Goal: Task Accomplishment & Management: Manage account settings

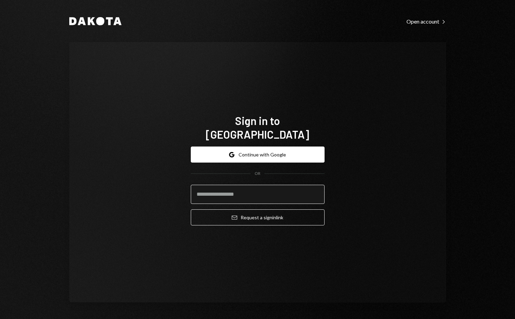
click at [241, 190] on input "email" at bounding box center [258, 193] width 134 height 19
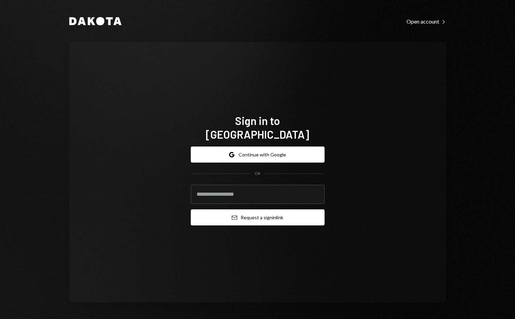
click at [250, 213] on button "Email Request a sign in link" at bounding box center [258, 217] width 134 height 16
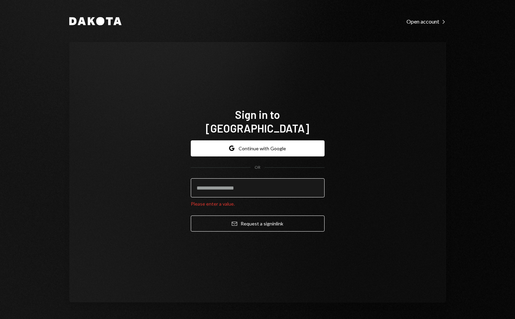
click at [227, 186] on input "email" at bounding box center [258, 187] width 134 height 19
click at [0, 318] on com-1password-button at bounding box center [0, 319] width 0 height 0
type input "**********"
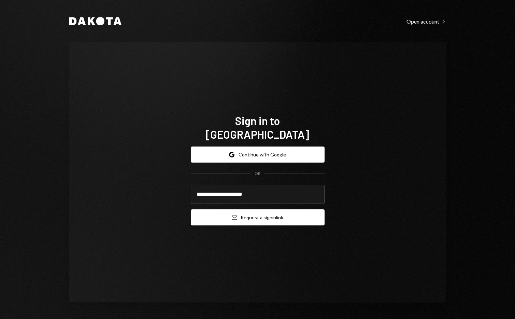
click at [260, 216] on button "Email Request a sign in link" at bounding box center [258, 217] width 134 height 16
